Goal: Communication & Community: Answer question/provide support

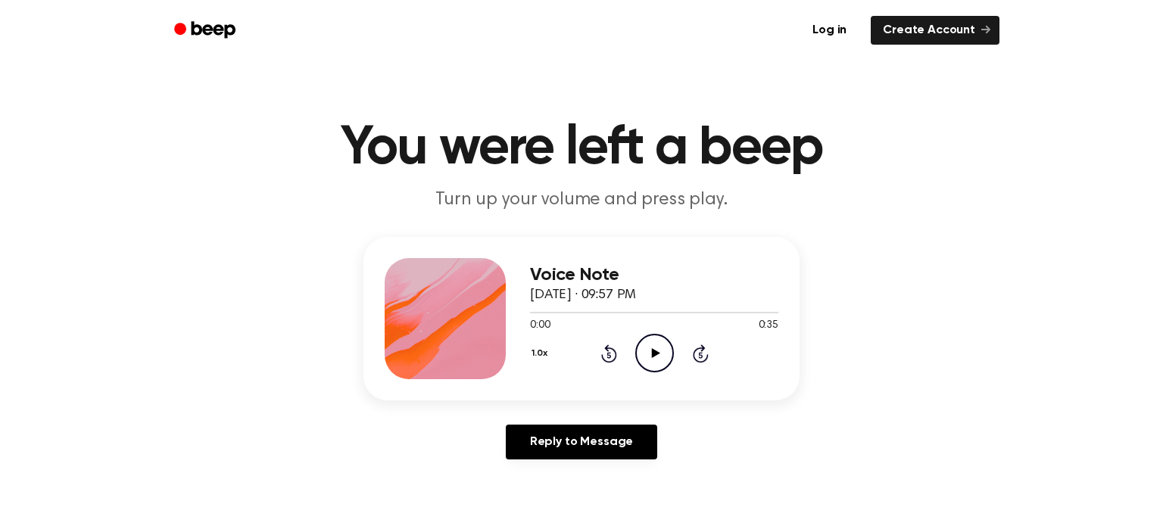
click at [645, 364] on icon "Play Audio" at bounding box center [654, 353] width 39 height 39
click at [645, 364] on icon "Pause Audio" at bounding box center [654, 353] width 39 height 39
click at [607, 352] on icon at bounding box center [609, 355] width 4 height 6
click at [651, 358] on icon "Play Audio" at bounding box center [654, 353] width 39 height 39
click at [651, 358] on icon "Pause Audio" at bounding box center [654, 353] width 39 height 39
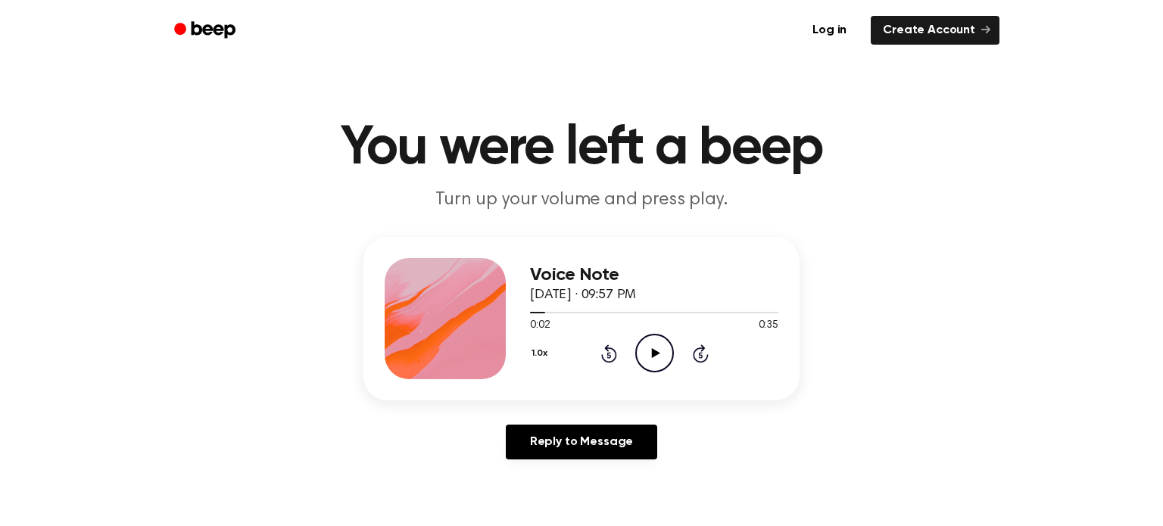
click at [606, 359] on icon "Rewind 5 seconds" at bounding box center [609, 354] width 17 height 20
click at [645, 362] on icon "Play Audio" at bounding box center [654, 353] width 39 height 39
click at [645, 362] on icon "Pause Audio" at bounding box center [654, 353] width 39 height 39
click at [598, 448] on link "Reply to Message" at bounding box center [581, 442] width 151 height 35
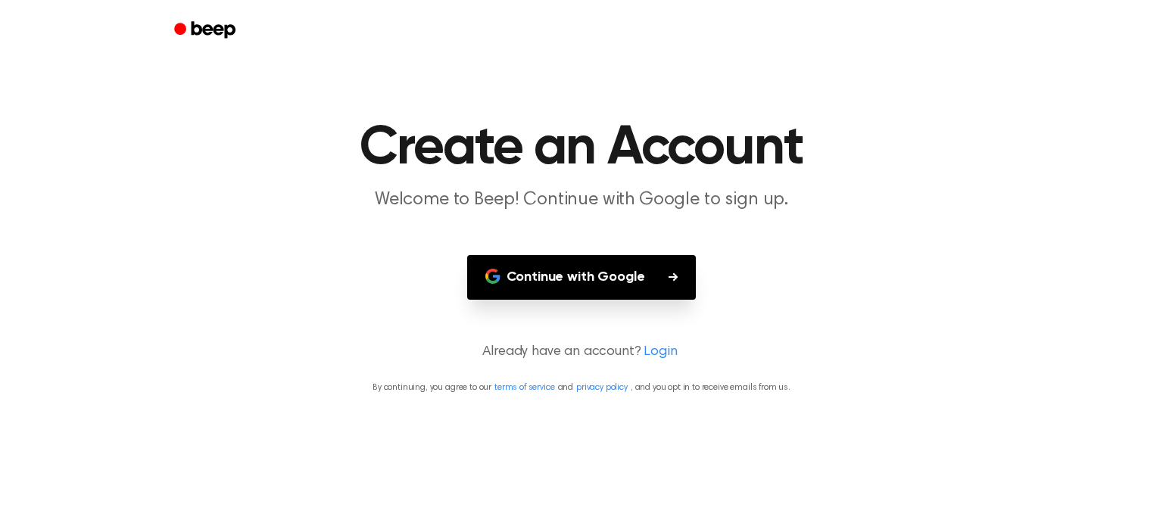
click at [581, 284] on button "Continue with Google" at bounding box center [582, 277] width 230 height 45
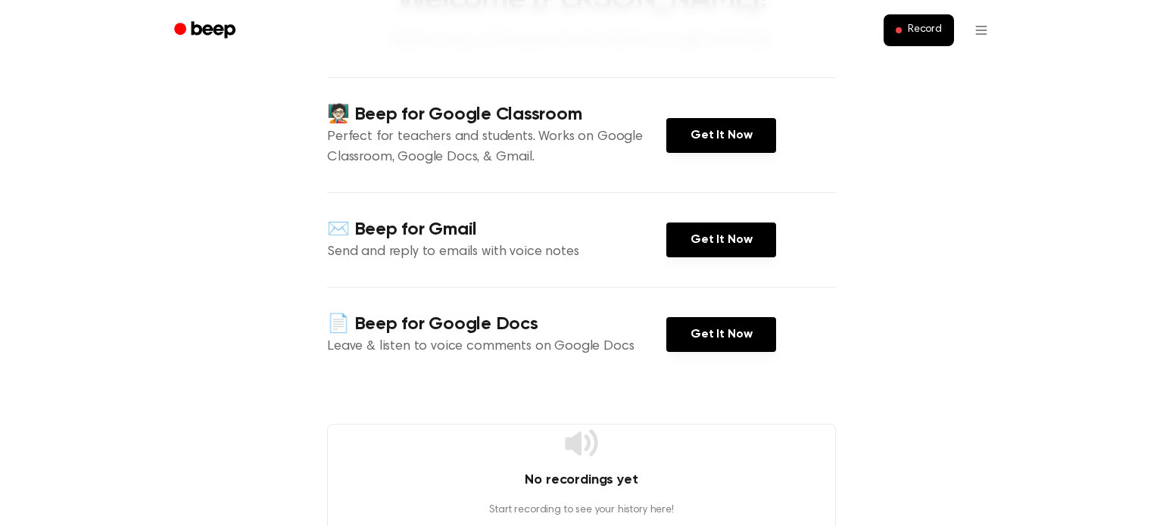
scroll to position [127, 0]
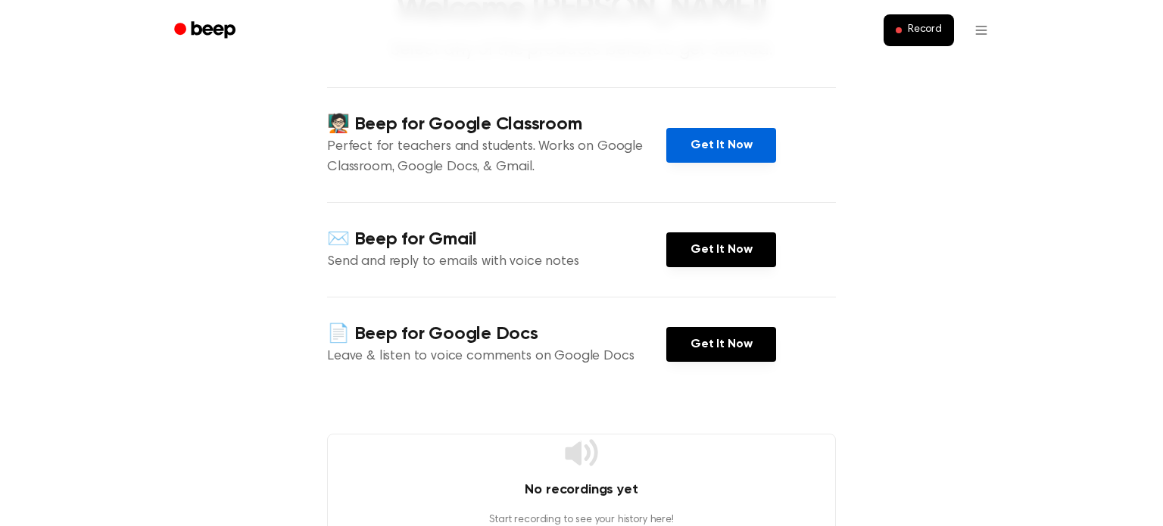
click at [698, 148] on link "Get It Now" at bounding box center [722, 145] width 110 height 35
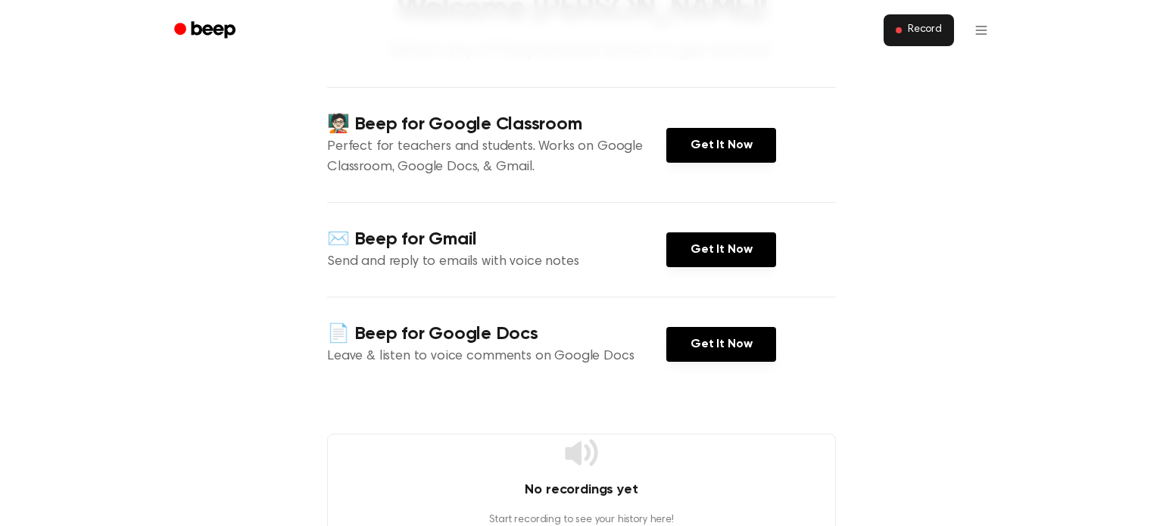
click at [914, 39] on button "Record" at bounding box center [919, 30] width 70 height 32
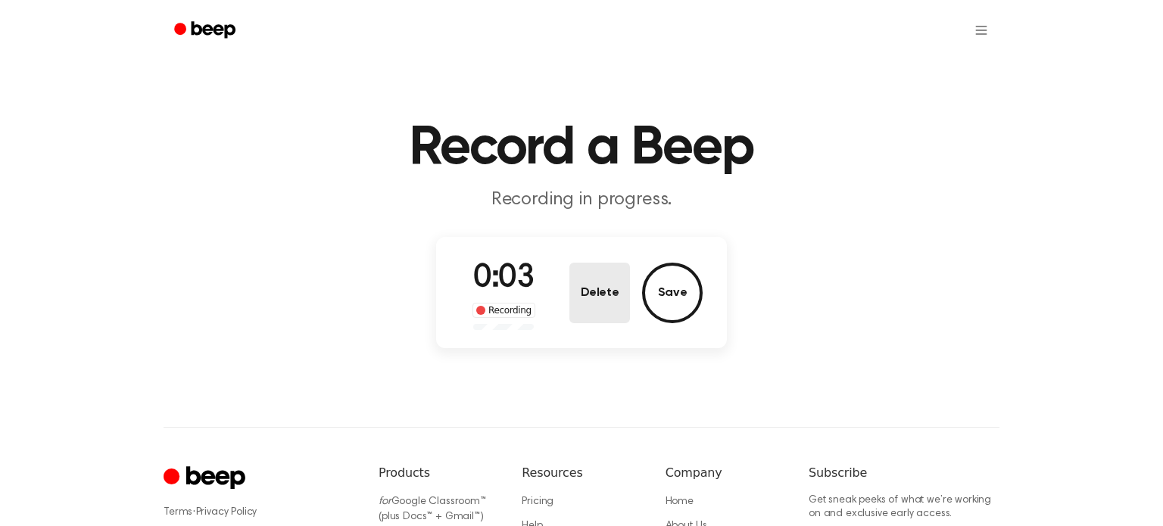
click at [599, 315] on button "Delete" at bounding box center [600, 293] width 61 height 61
